Goal: Information Seeking & Learning: Learn about a topic

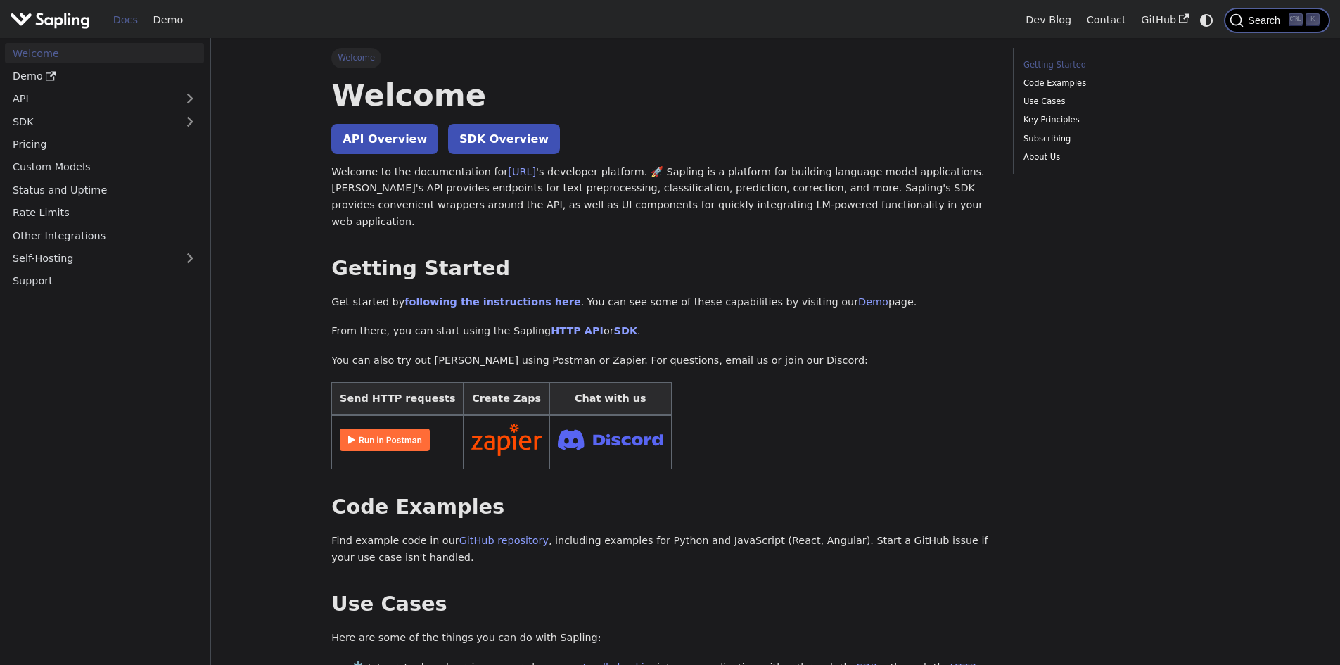
click at [1267, 15] on span "Search" at bounding box center [1266, 20] width 45 height 11
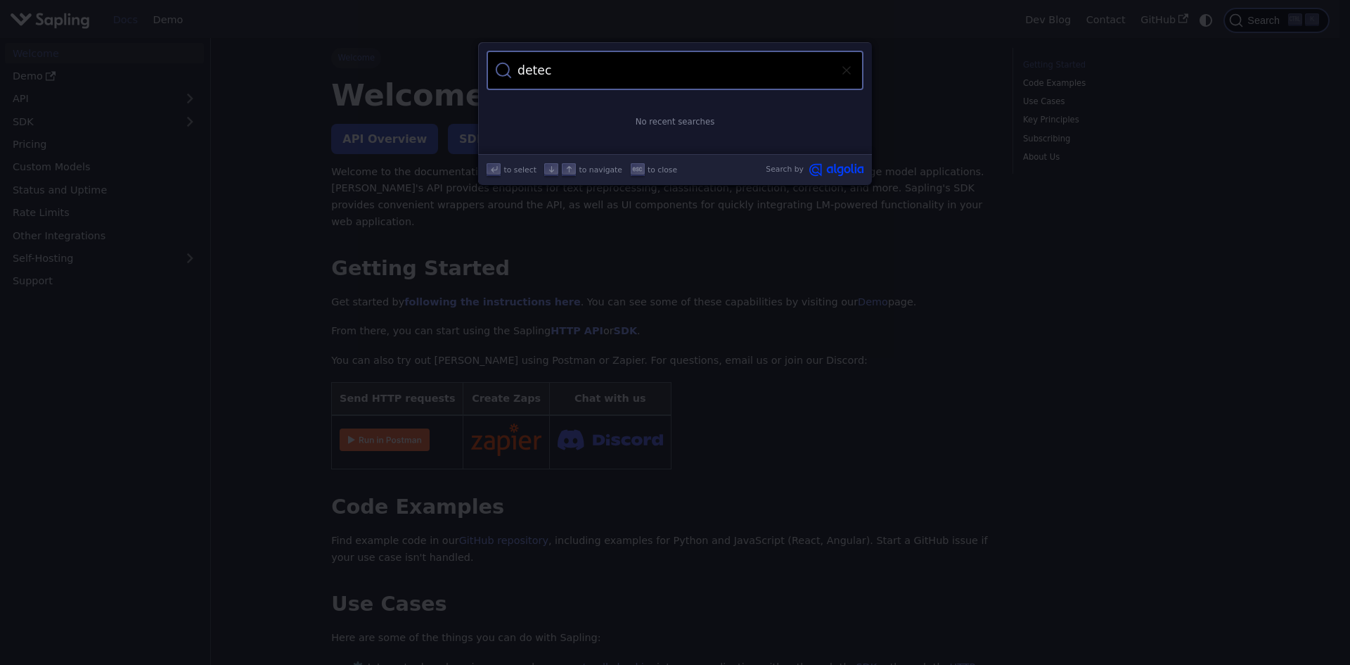
type input "detect"
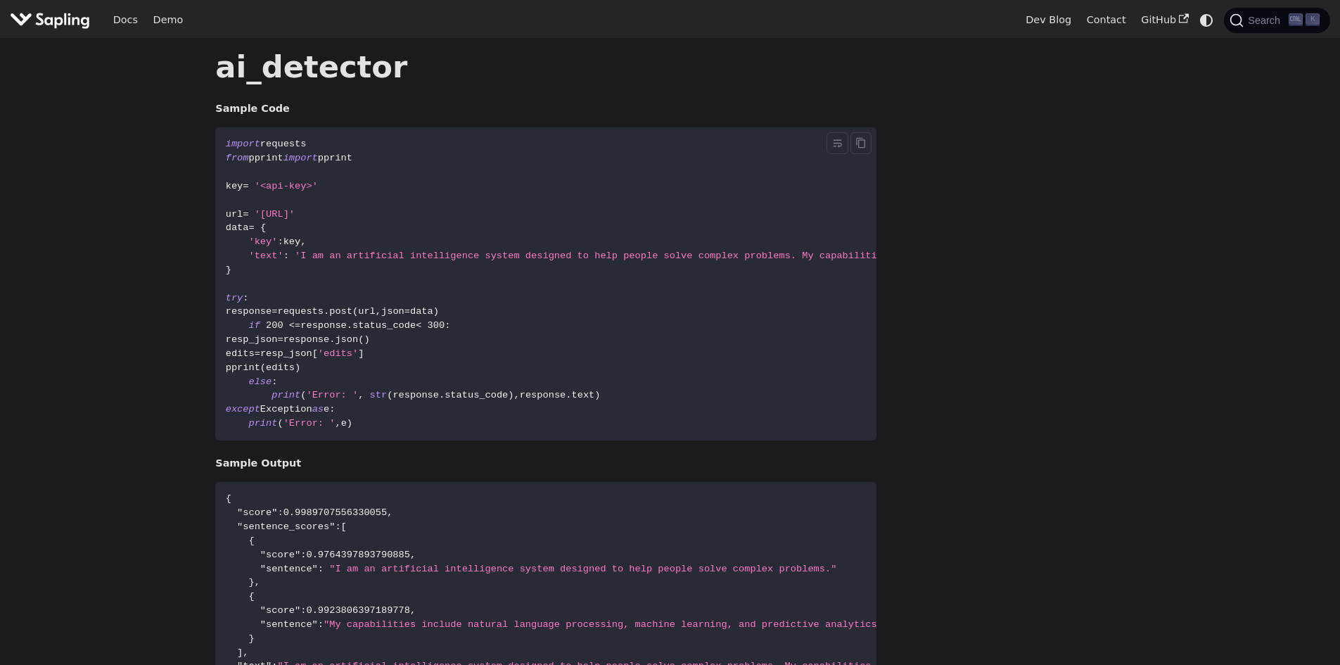
scroll to position [248, 0]
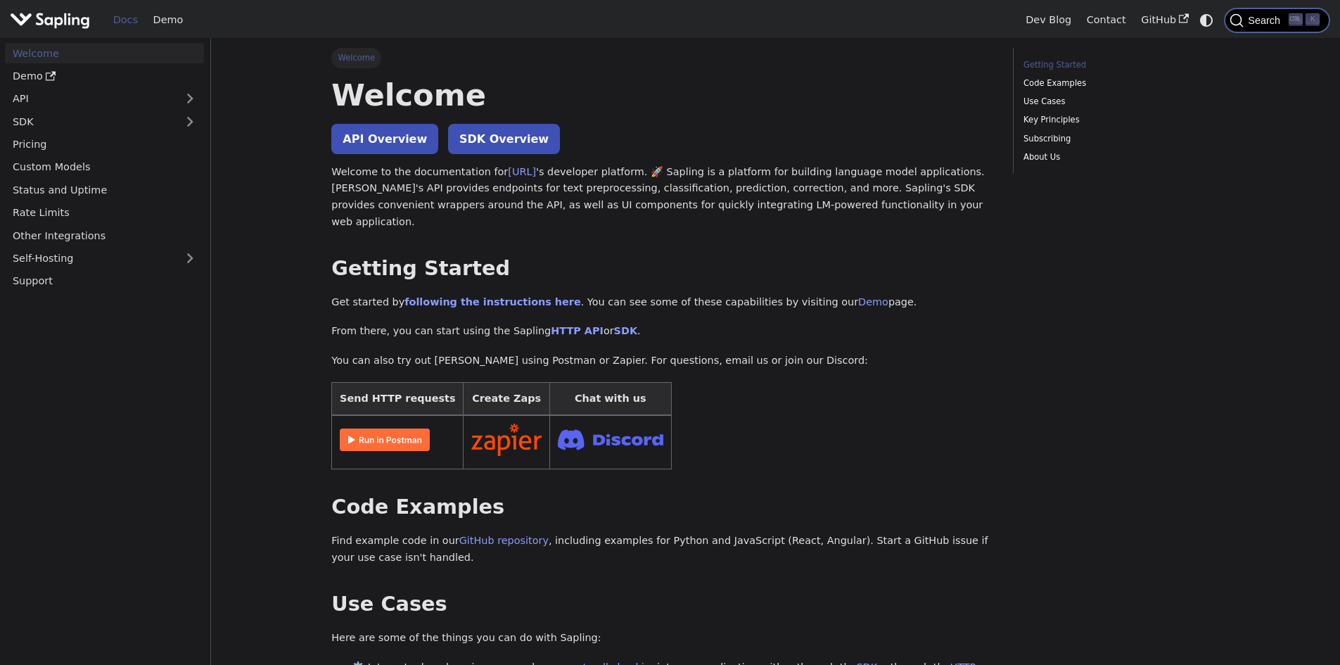
click at [1258, 20] on span "Search" at bounding box center [1266, 20] width 45 height 11
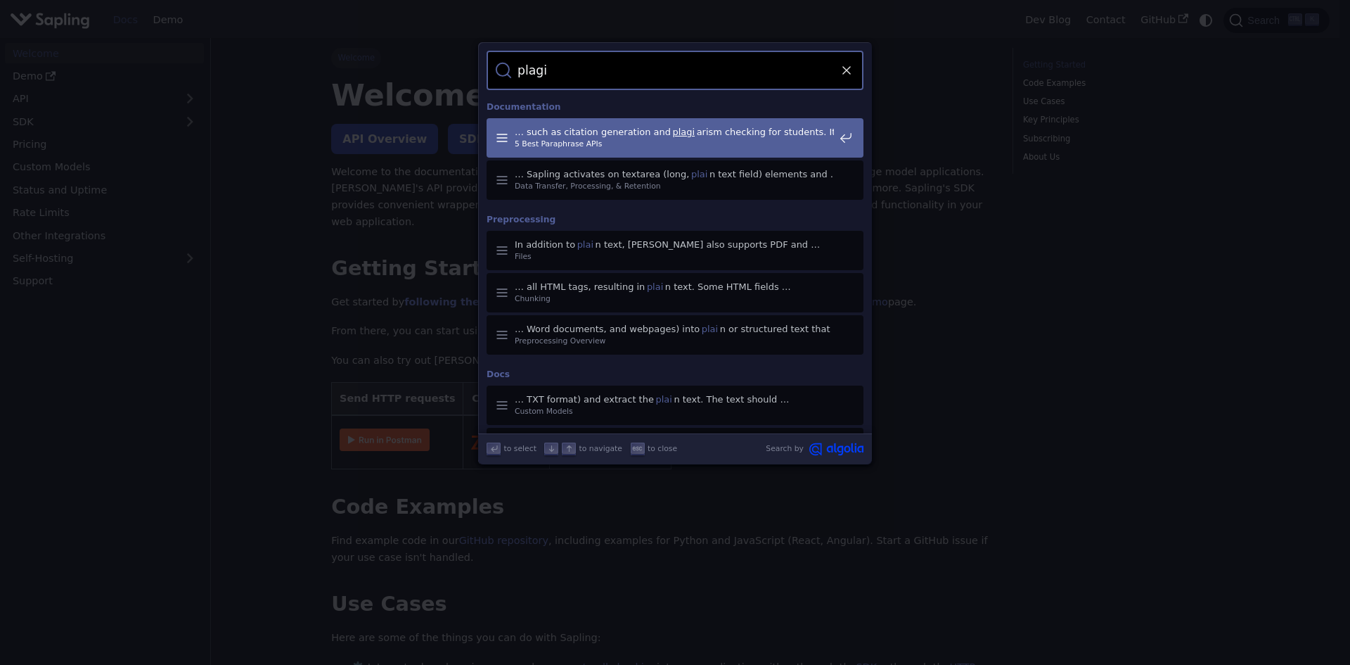
type input "plagi"
